Goal: Task Accomplishment & Management: Use online tool/utility

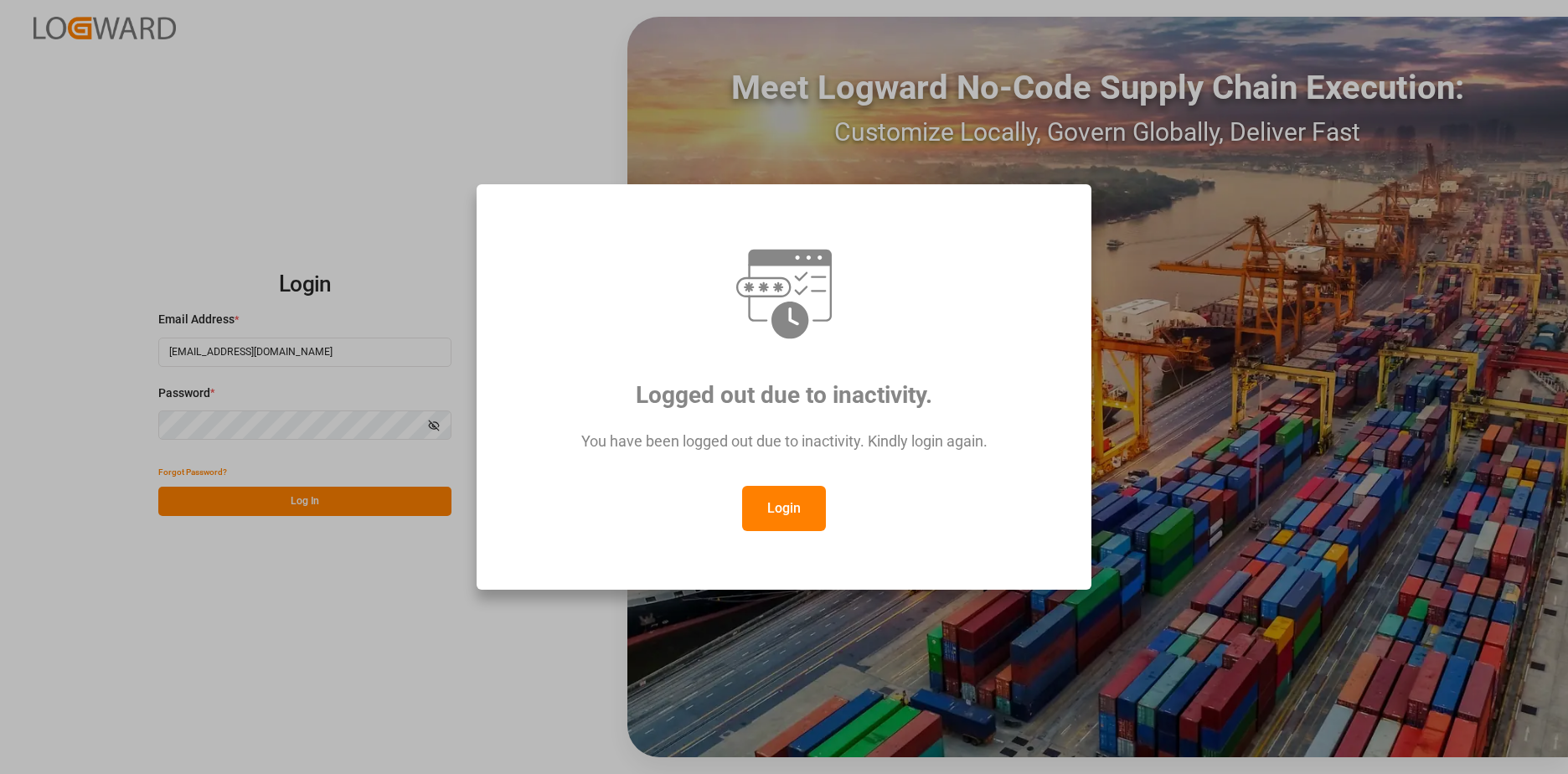
click at [783, 510] on button "Login" at bounding box center [784, 508] width 84 height 45
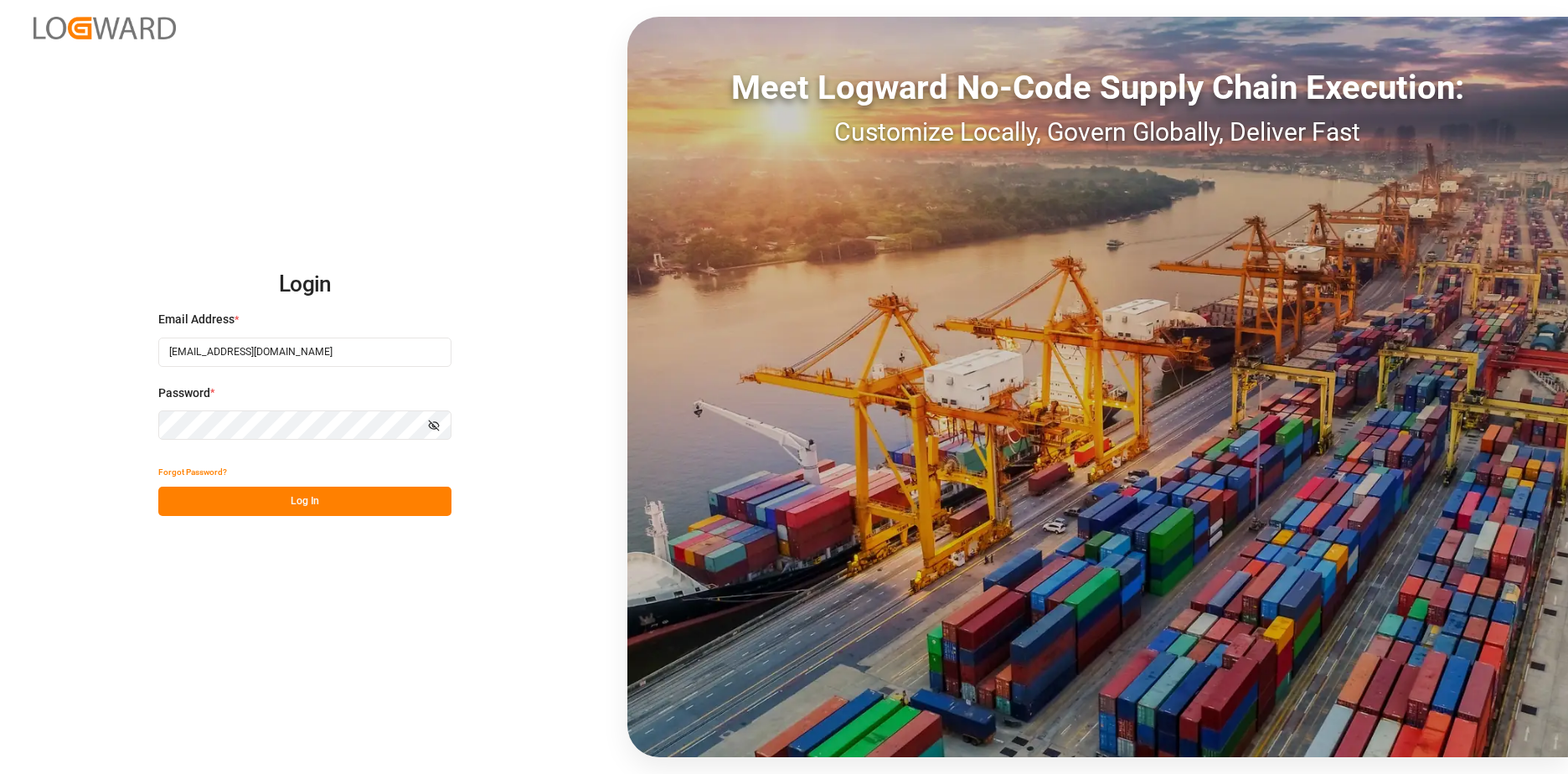
click at [318, 504] on button "Log In" at bounding box center [305, 501] width 293 height 29
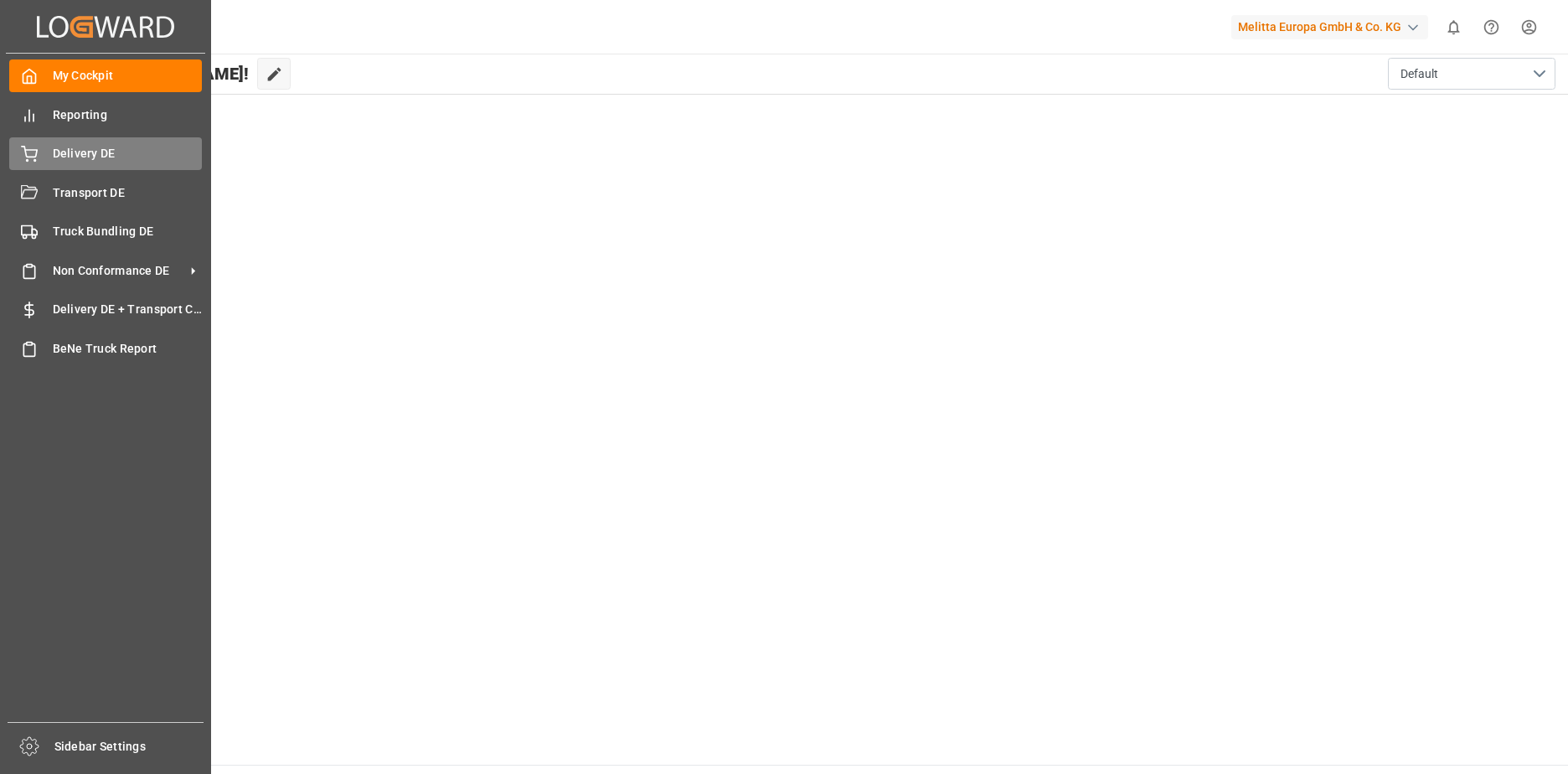
click at [27, 150] on icon at bounding box center [29, 152] width 15 height 11
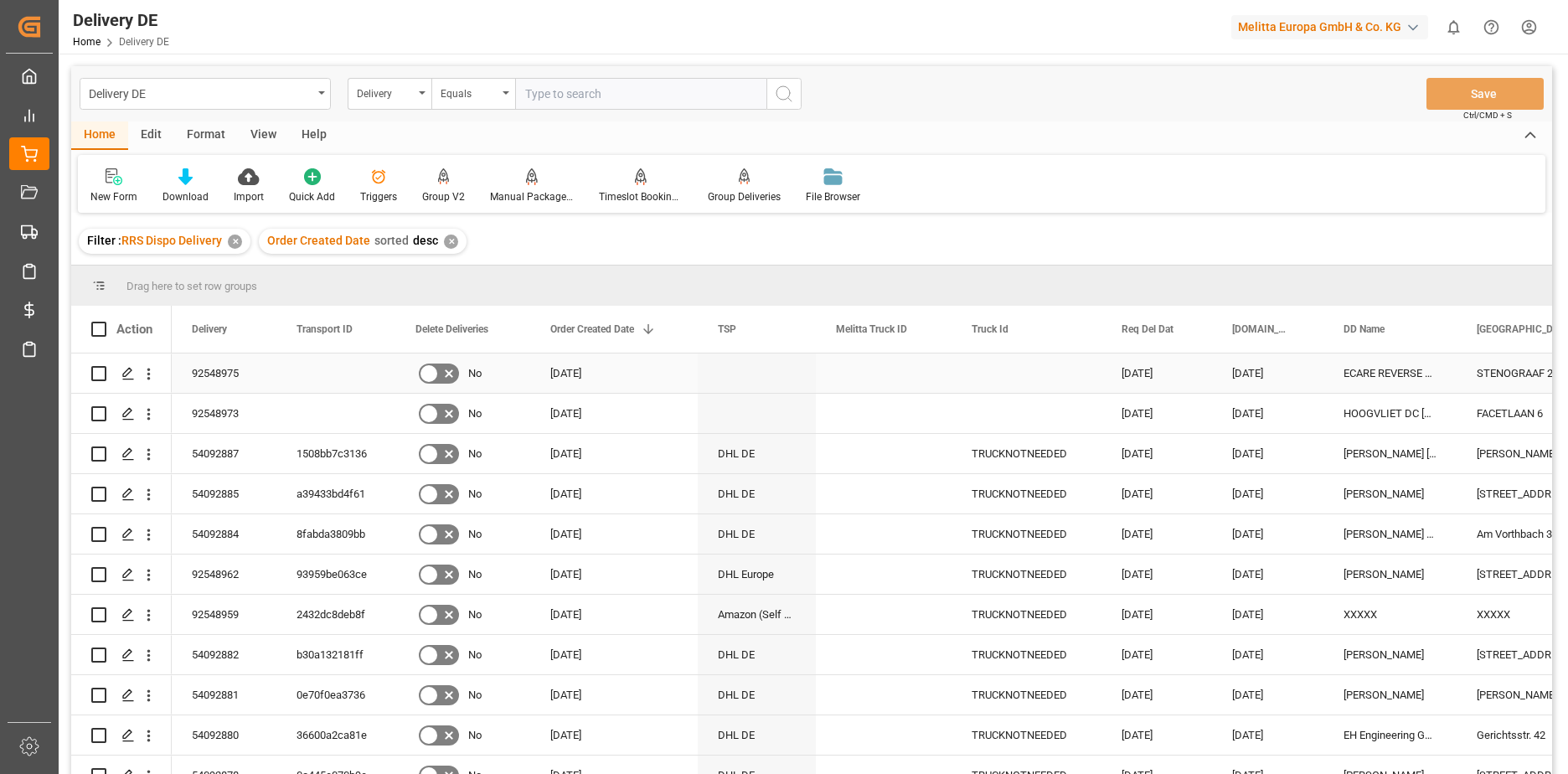
click at [101, 373] on input "Press Space to toggle row selection (unchecked)" at bounding box center [99, 373] width 15 height 15
checkbox input "true"
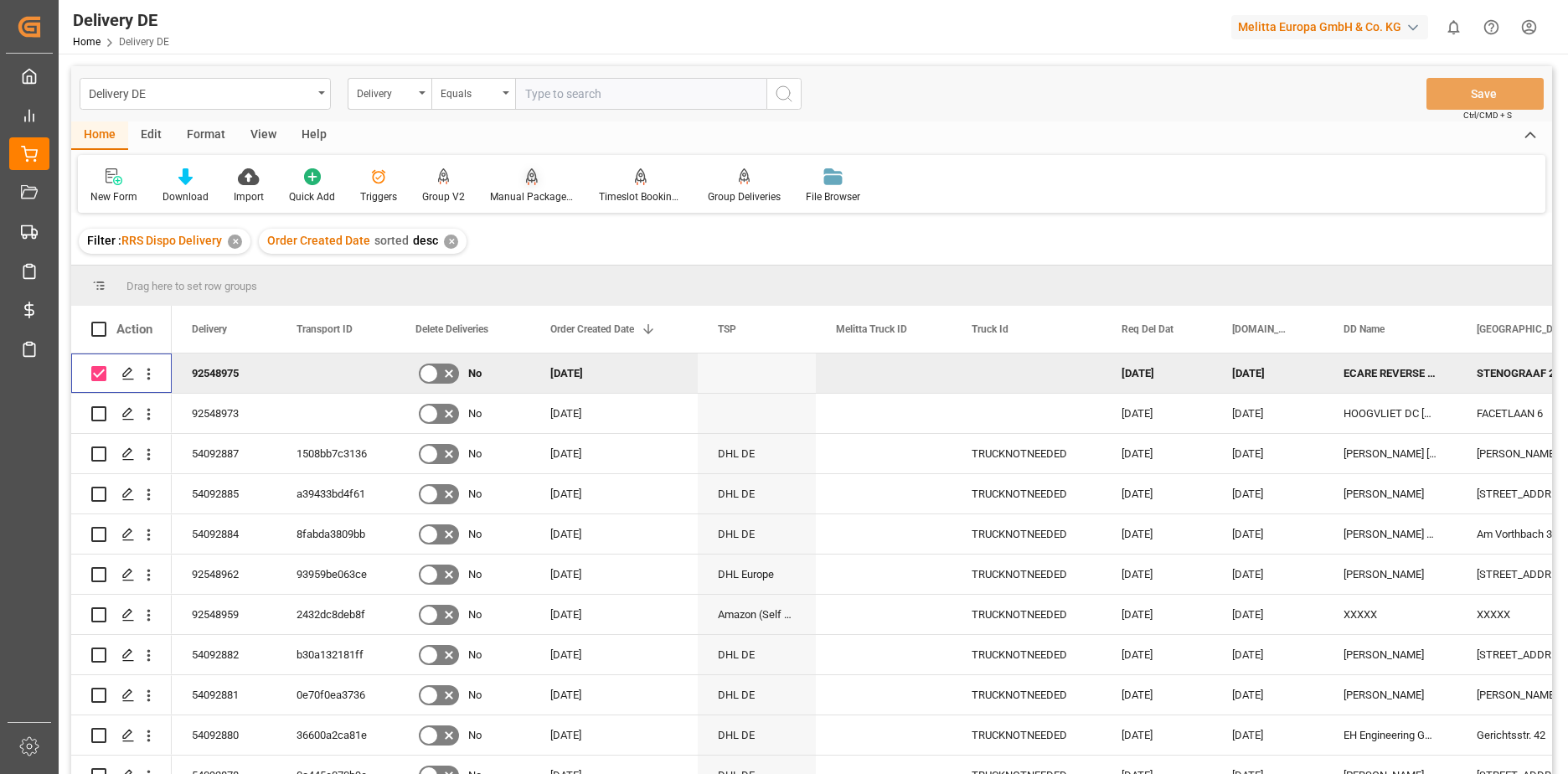
click at [513, 188] on div "Manual Package TypeDetermination" at bounding box center [532, 186] width 109 height 37
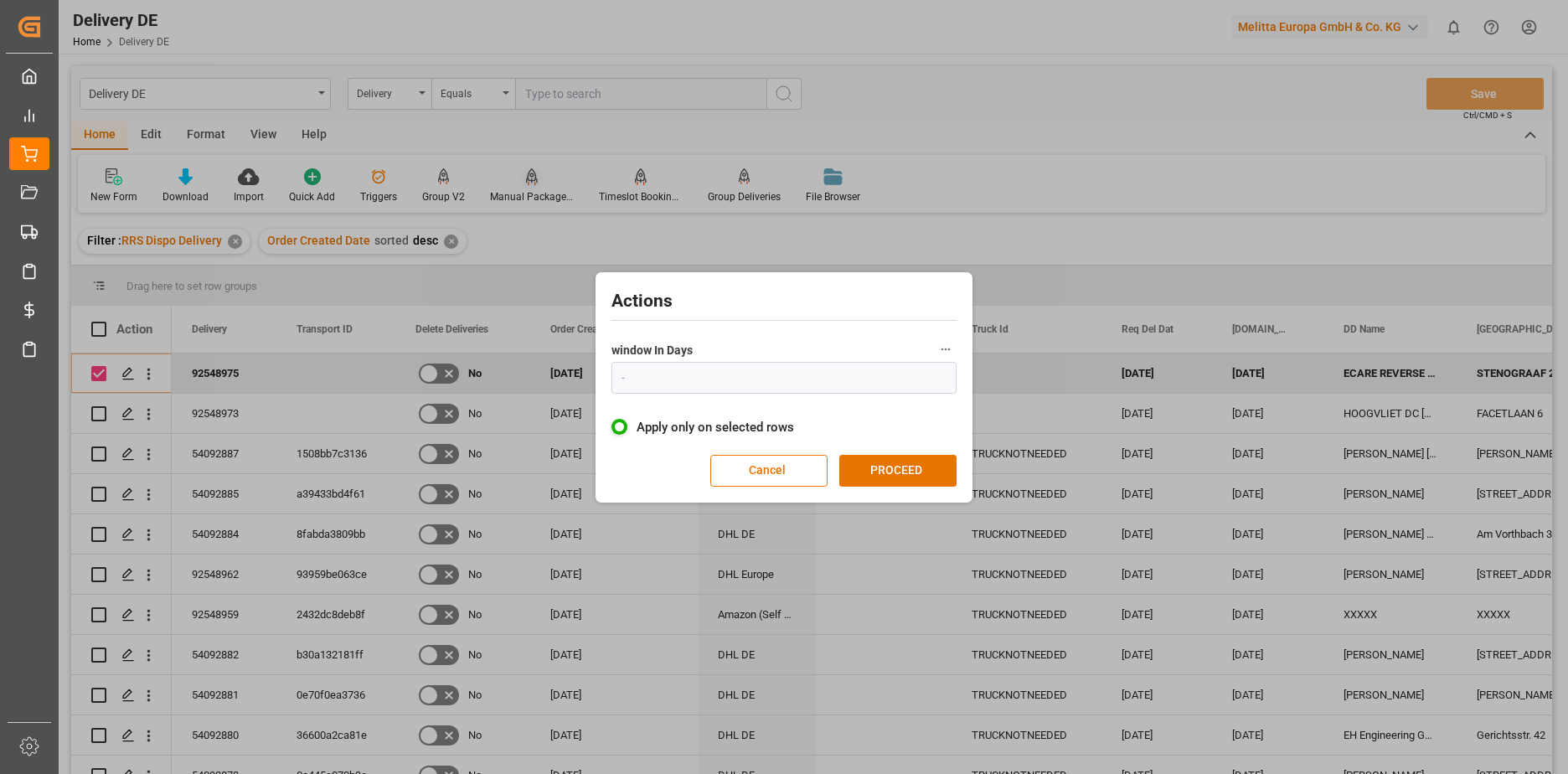
type input "1"
click at [789, 469] on button "Cancel" at bounding box center [768, 470] width 117 height 32
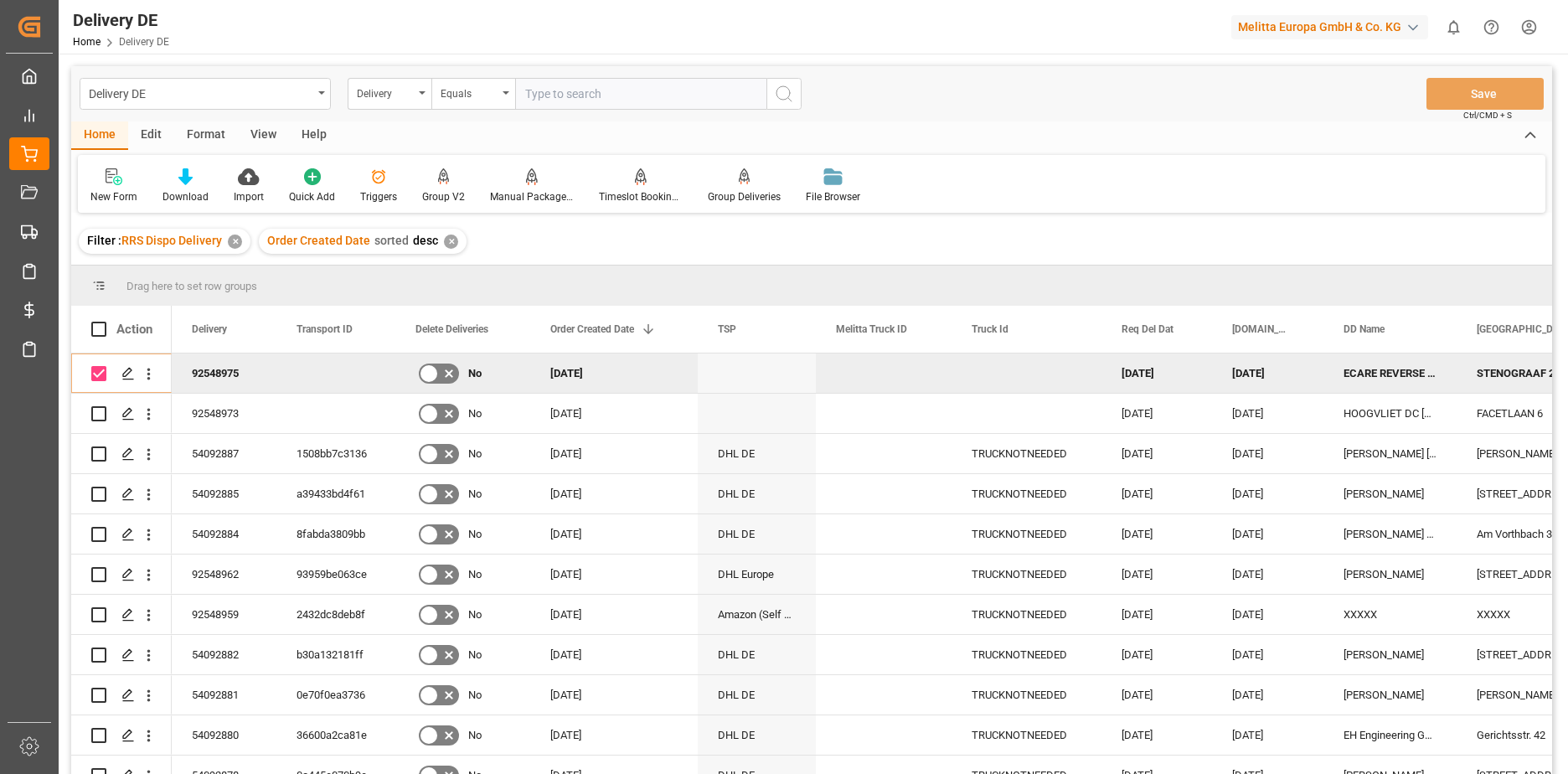
click at [102, 372] on input "Press Space to toggle row selection (checked)" at bounding box center [99, 373] width 15 height 15
checkbox input "false"
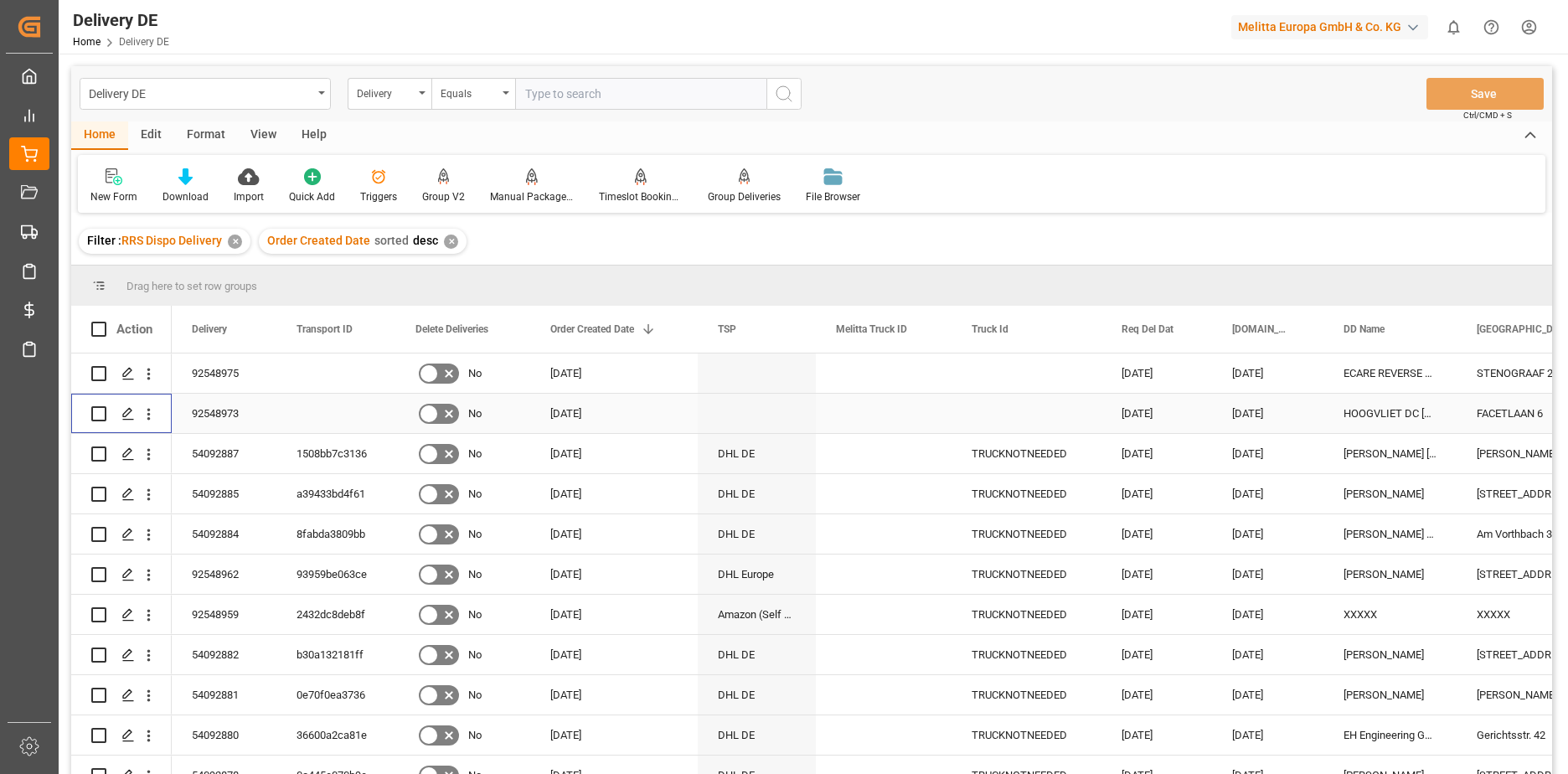
click at [101, 416] on input "Press Space to toggle row selection (unchecked)" at bounding box center [99, 414] width 15 height 15
checkbox input "true"
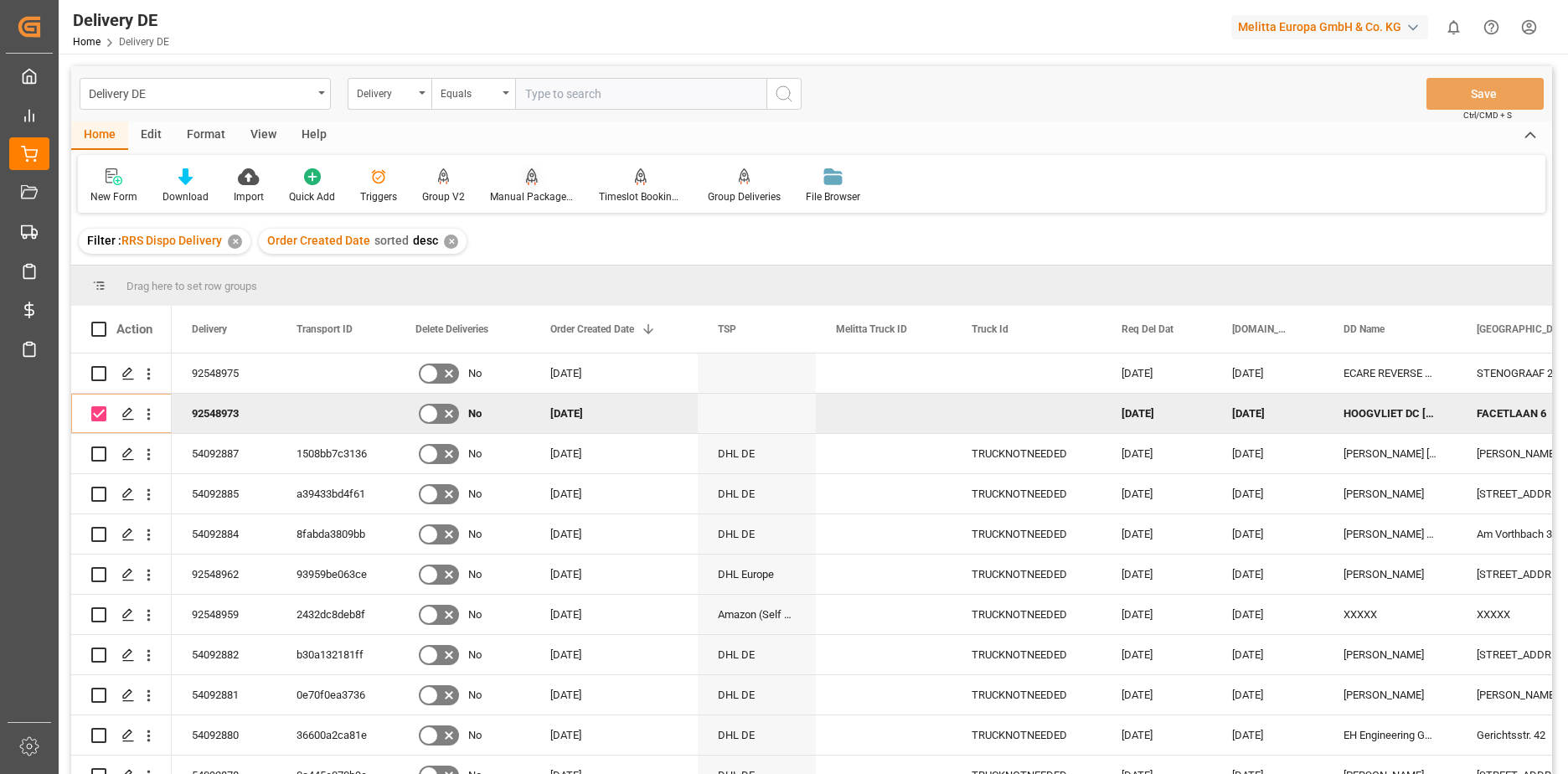
click at [521, 190] on div "Manual Package TypeDetermination" at bounding box center [532, 197] width 84 height 15
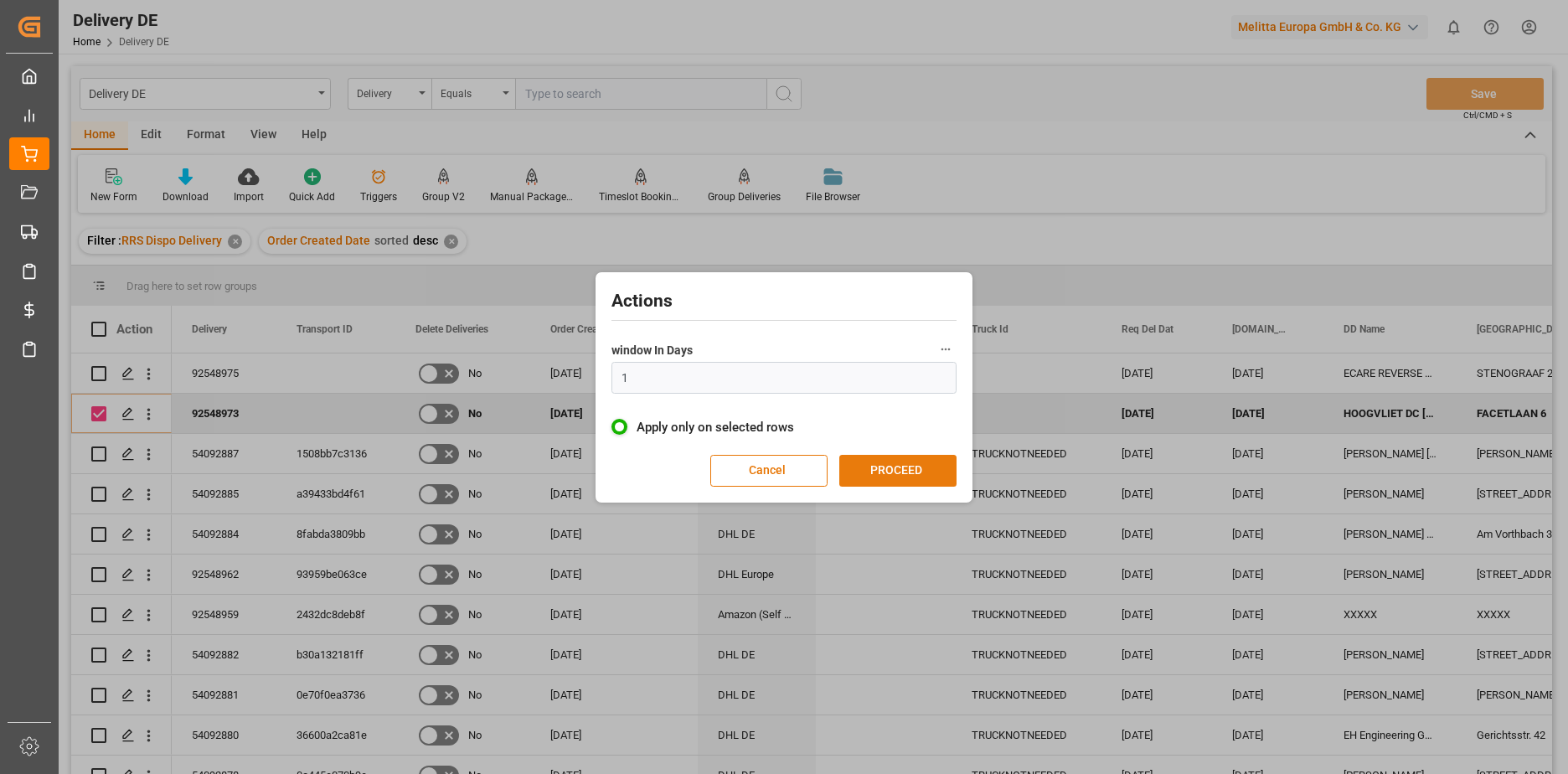
click at [870, 470] on button "PROCEED" at bounding box center [897, 470] width 117 height 32
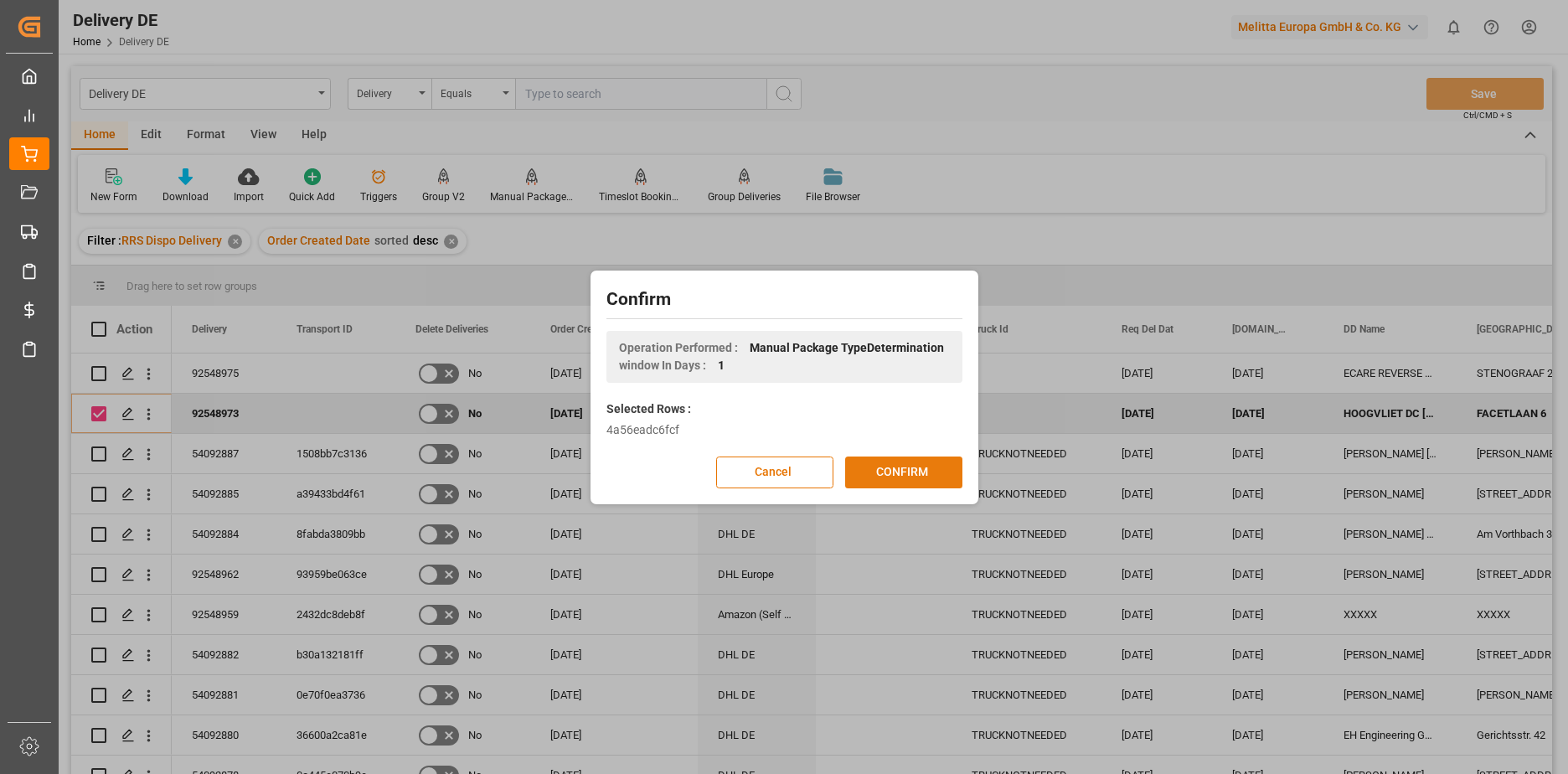
click at [874, 472] on button "CONFIRM" at bounding box center [904, 472] width 117 height 32
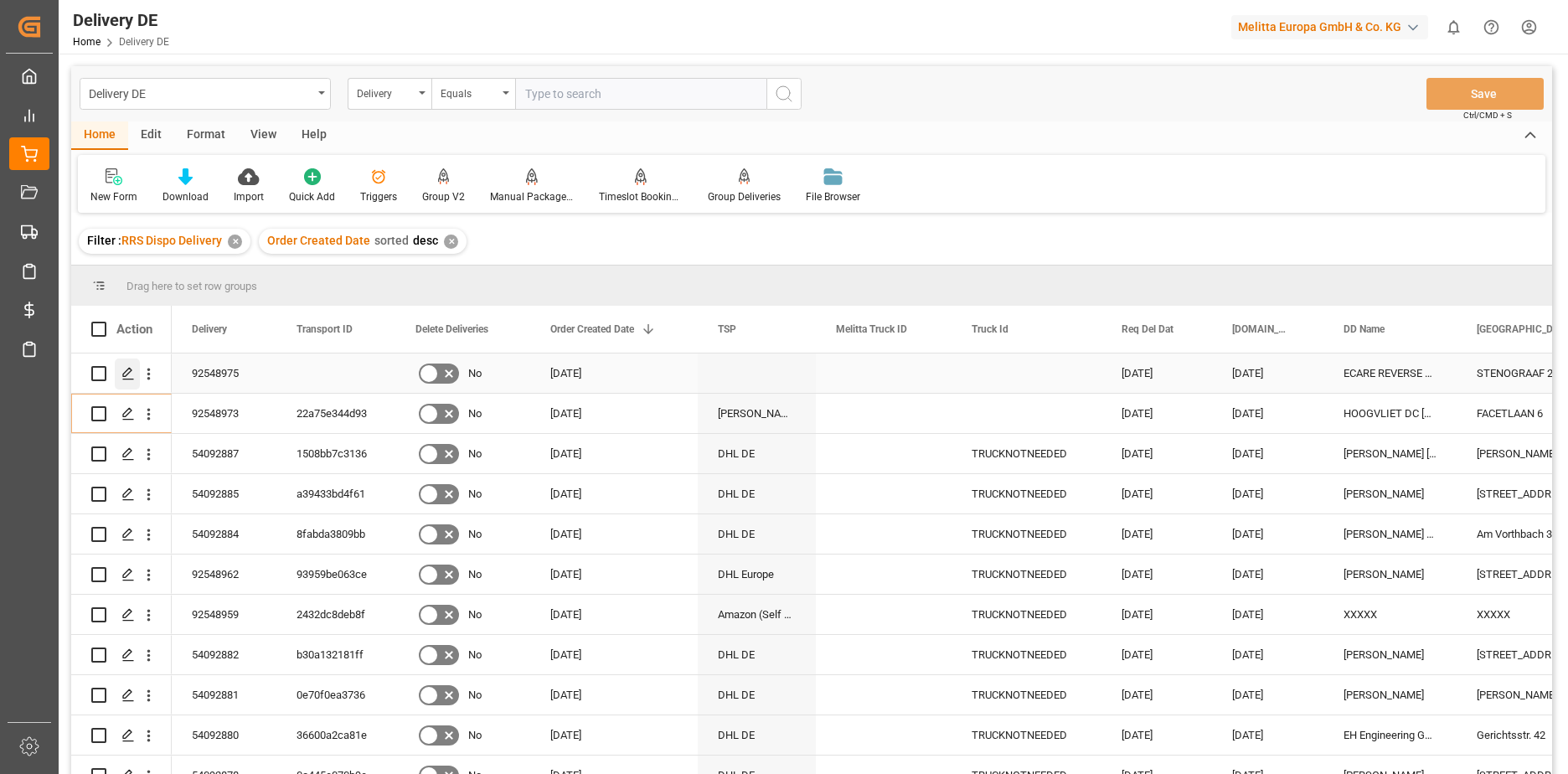
click at [98, 372] on input "Press Space to toggle row selection (unchecked)" at bounding box center [99, 373] width 15 height 15
checkbox input "true"
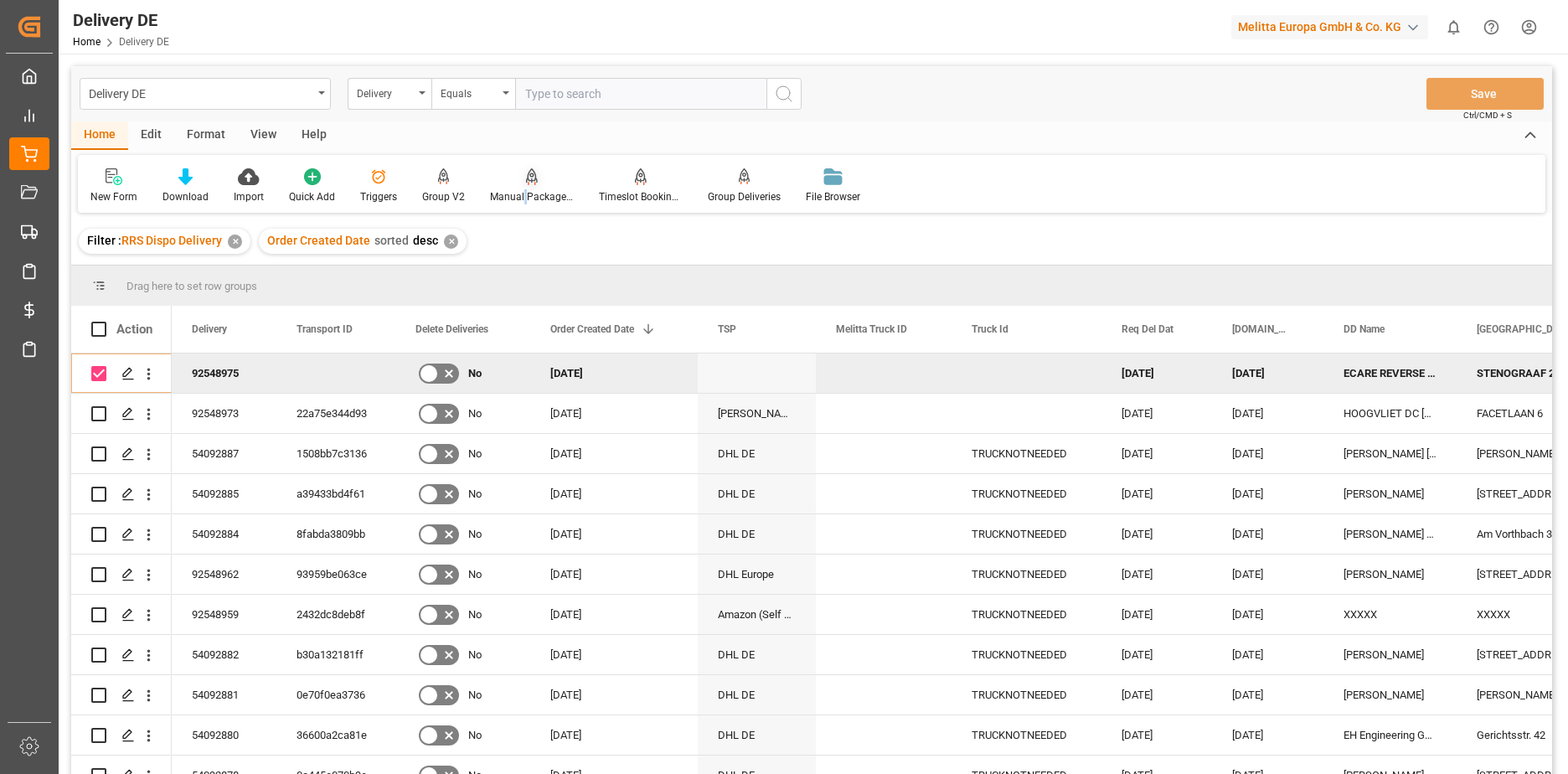
click at [521, 194] on div "Manual Package TypeDetermination" at bounding box center [532, 197] width 84 height 15
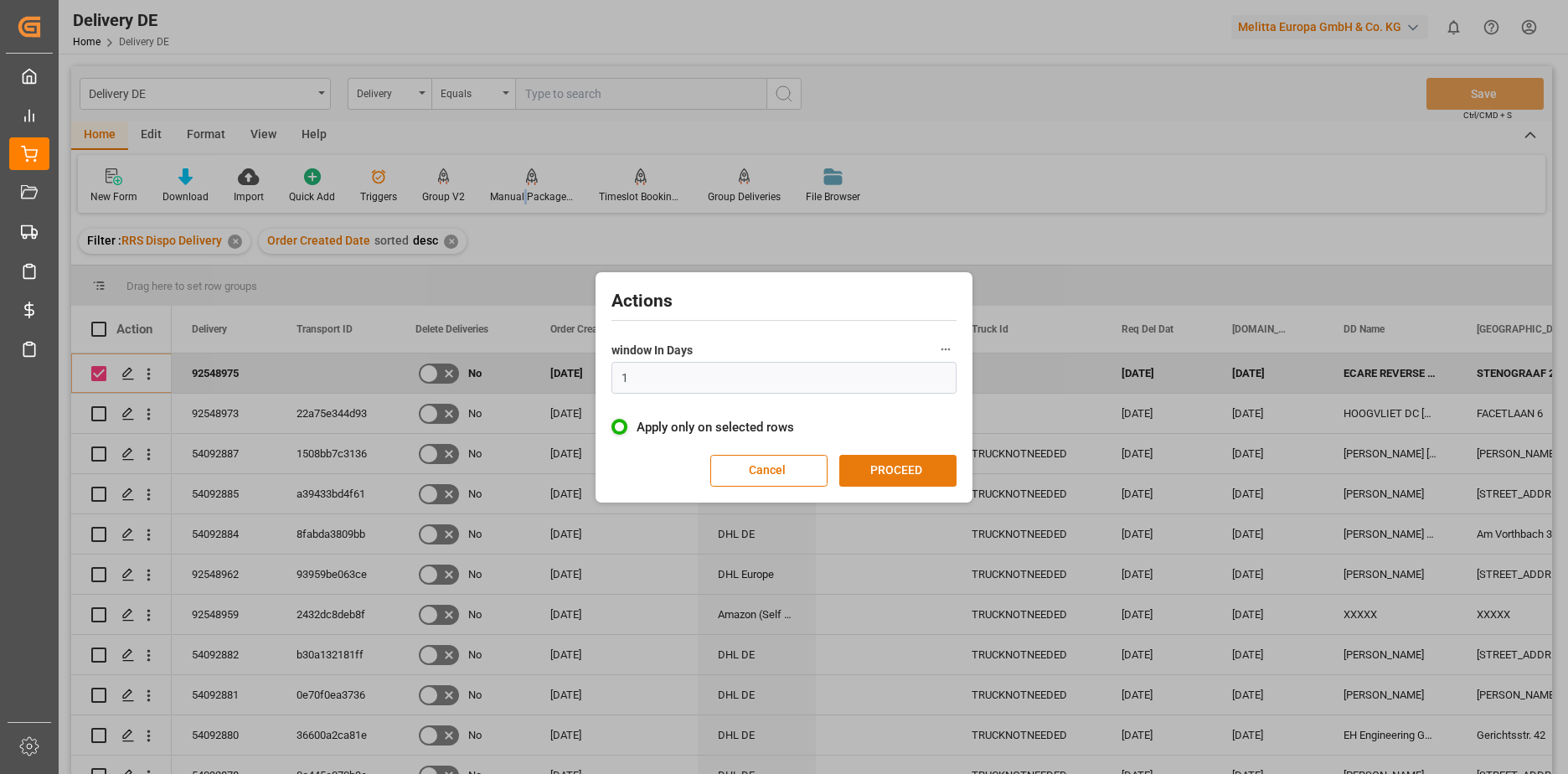
click at [902, 468] on button "PROCEED" at bounding box center [897, 470] width 117 height 32
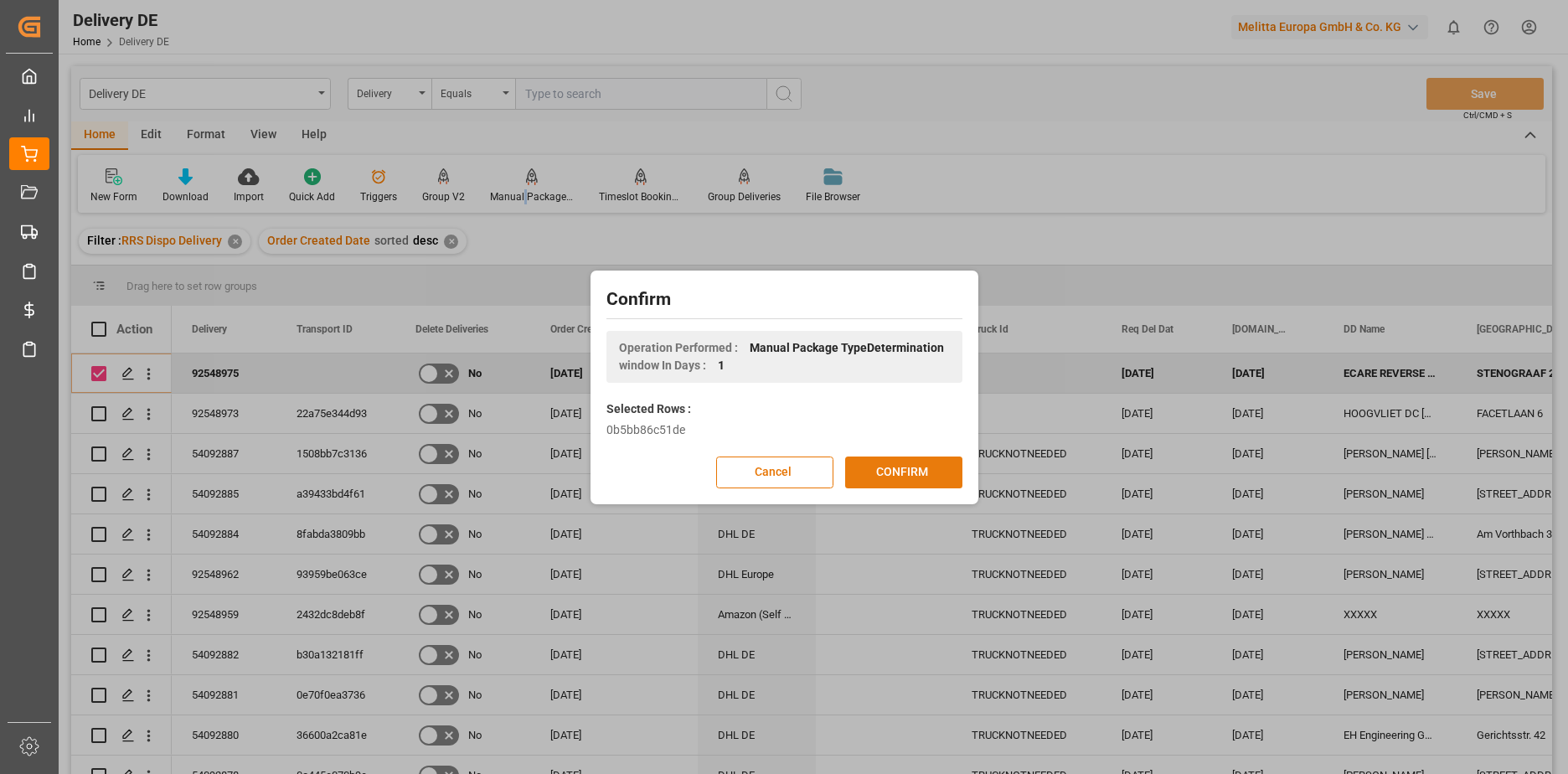
click at [892, 477] on button "CONFIRM" at bounding box center [904, 472] width 117 height 32
